Goal: Task Accomplishment & Management: Manage account settings

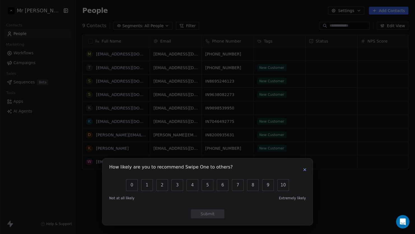
scroll to position [201, 335]
click at [306, 168] on icon "button" at bounding box center [304, 169] width 4 height 4
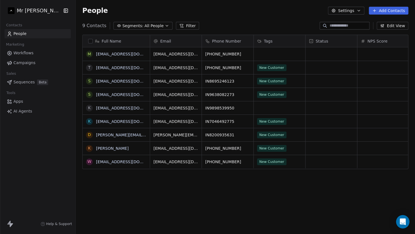
click at [31, 52] on span "Workflows" at bounding box center [23, 53] width 20 height 6
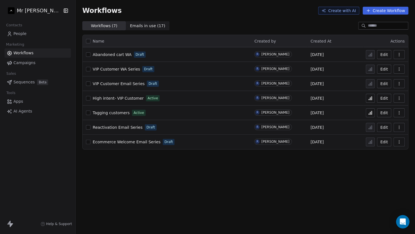
click at [30, 62] on span "Campaigns" at bounding box center [24, 63] width 22 height 6
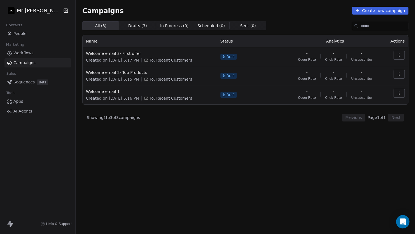
click at [25, 84] on span "Sequences" at bounding box center [23, 82] width 21 height 6
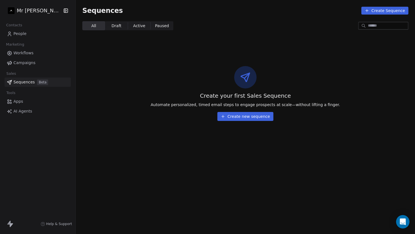
click at [18, 100] on span "Apps" at bounding box center [18, 102] width 10 height 6
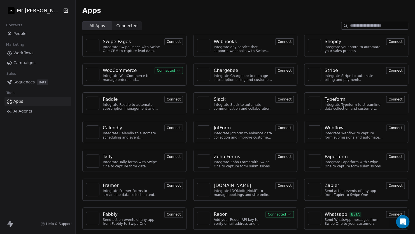
click at [346, 221] on div "Send WhatsApp messages from Swipe One to your customers" at bounding box center [353, 222] width 58 height 8
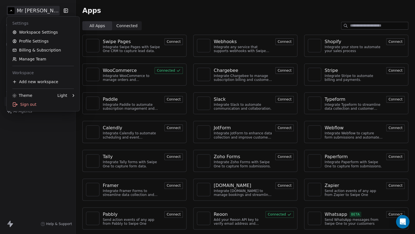
click at [39, 14] on html "Mr [PERSON_NAME] Contacts People Marketing Workflows Campaigns Sales Sequences …" at bounding box center [207, 117] width 415 height 234
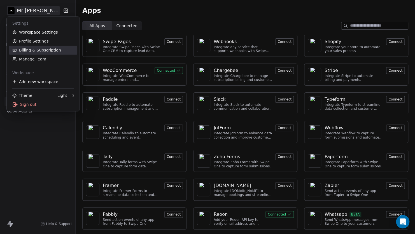
click at [40, 51] on link "Billing & Subscription" at bounding box center [43, 50] width 68 height 9
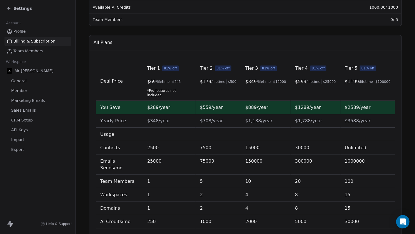
scroll to position [164, 0]
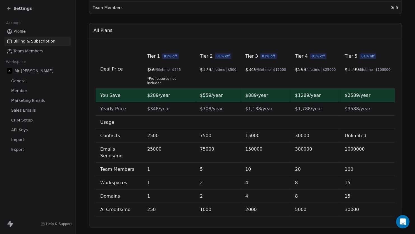
click at [174, 79] on span "*Pro features not included" at bounding box center [169, 80] width 44 height 9
click at [200, 180] on span "2" at bounding box center [201, 182] width 3 height 5
